Goal: Use online tool/utility

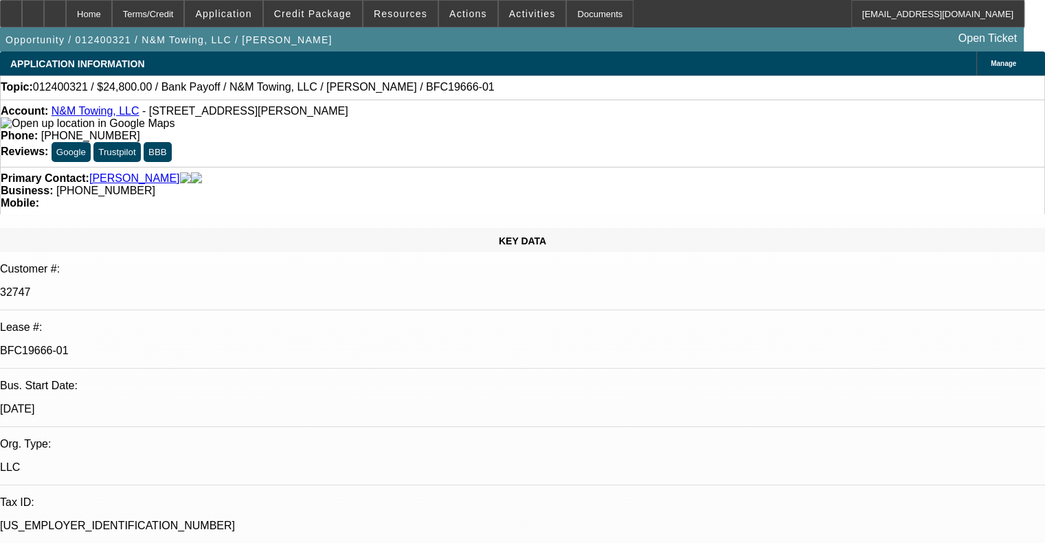
select select "0.2"
select select "2"
select select "0.1"
select select "4"
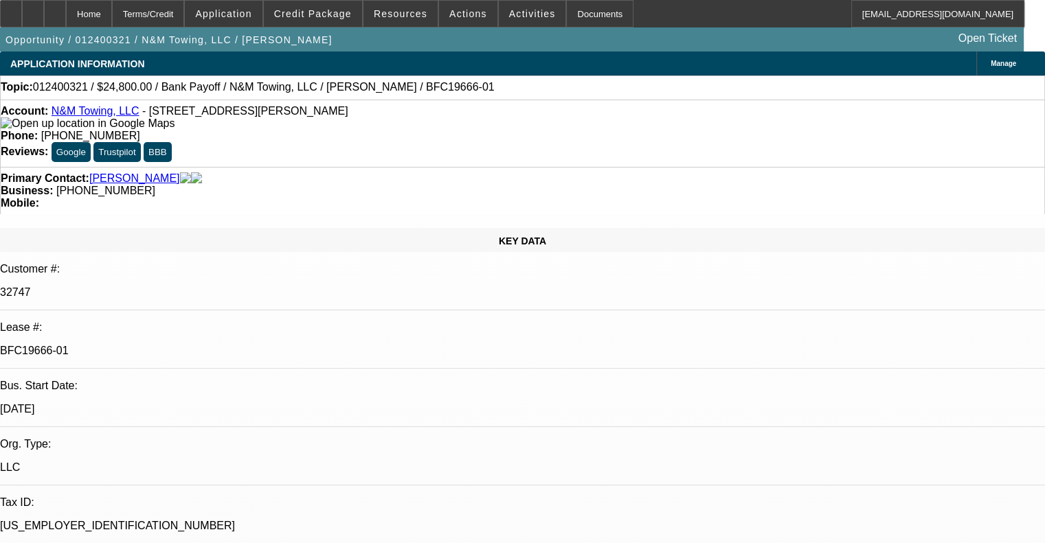
select select "0.2"
select select "2"
select select "0.1"
select select "4"
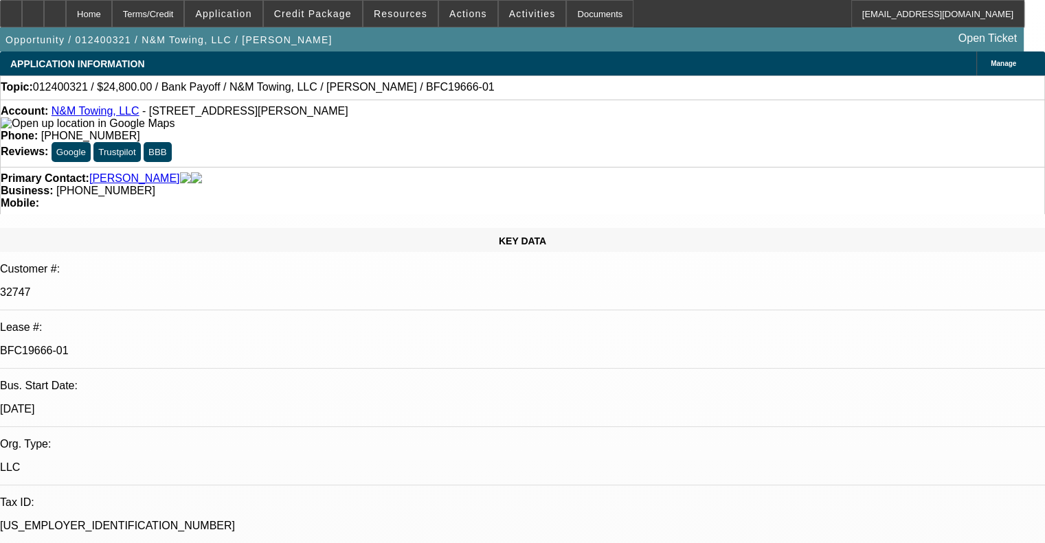
select select "0.2"
select select "2"
select select "0.1"
select select "4"
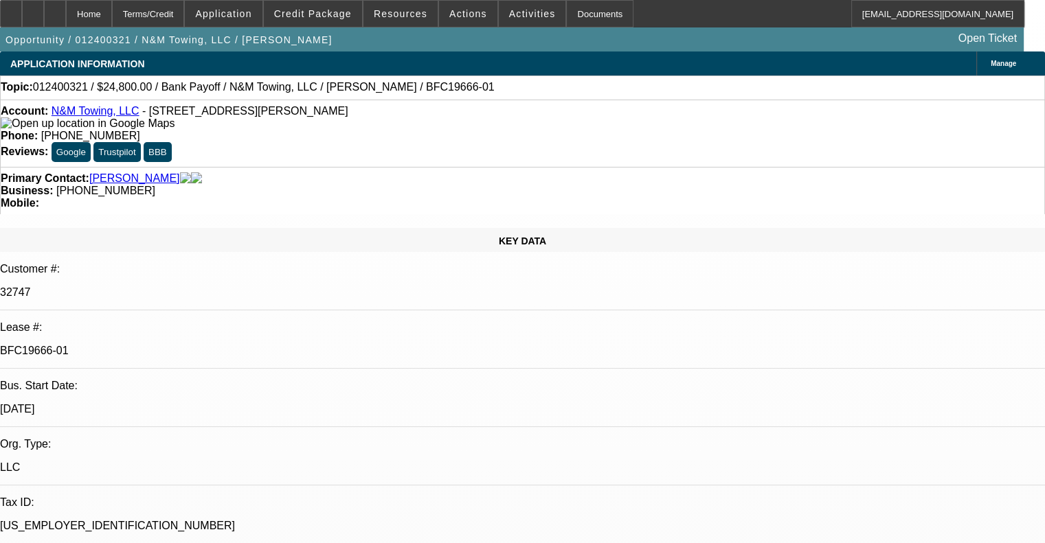
select select "0"
select select "2"
select select "0.1"
select select "4"
